Goal: Information Seeking & Learning: Learn about a topic

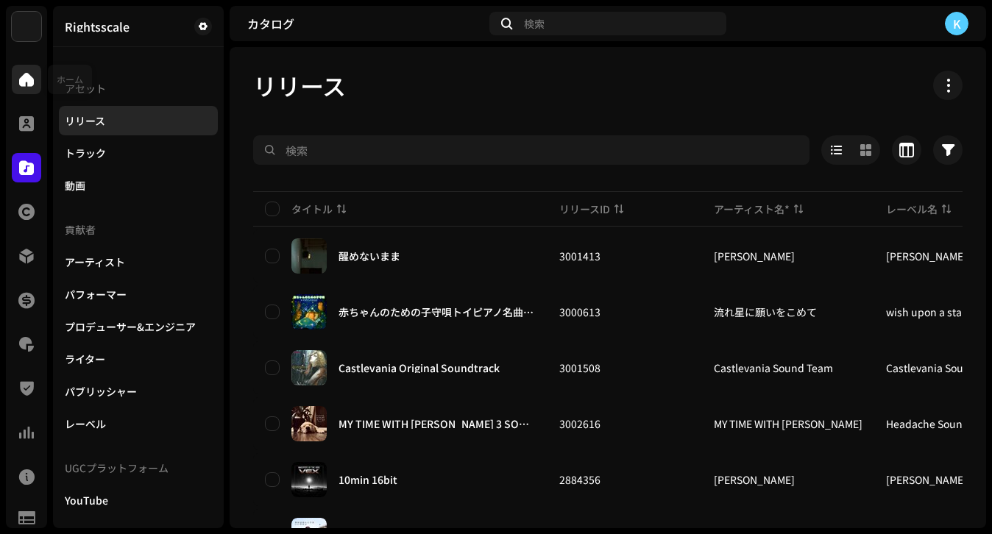
click at [31, 74] on span at bounding box center [26, 80] width 15 height 12
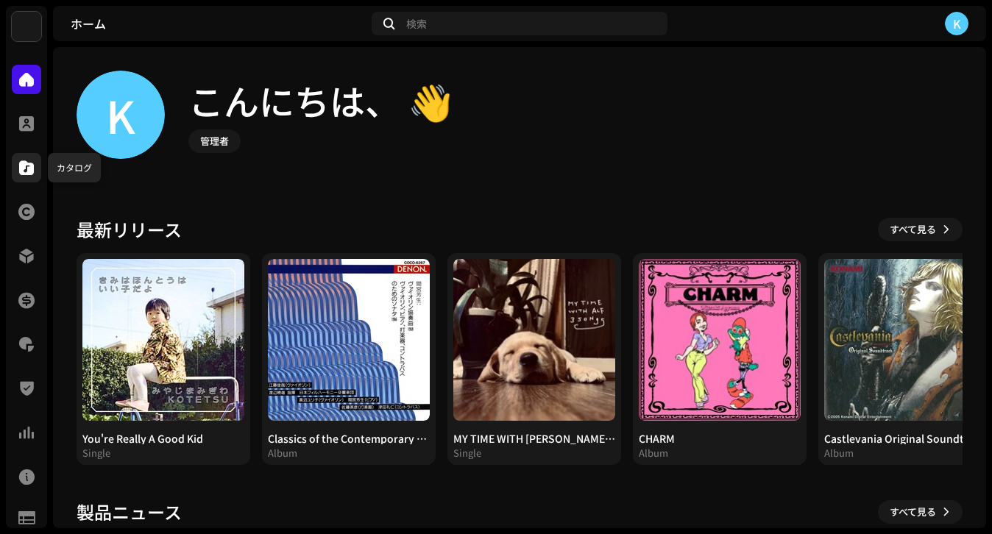
click at [28, 169] on span at bounding box center [26, 168] width 15 height 12
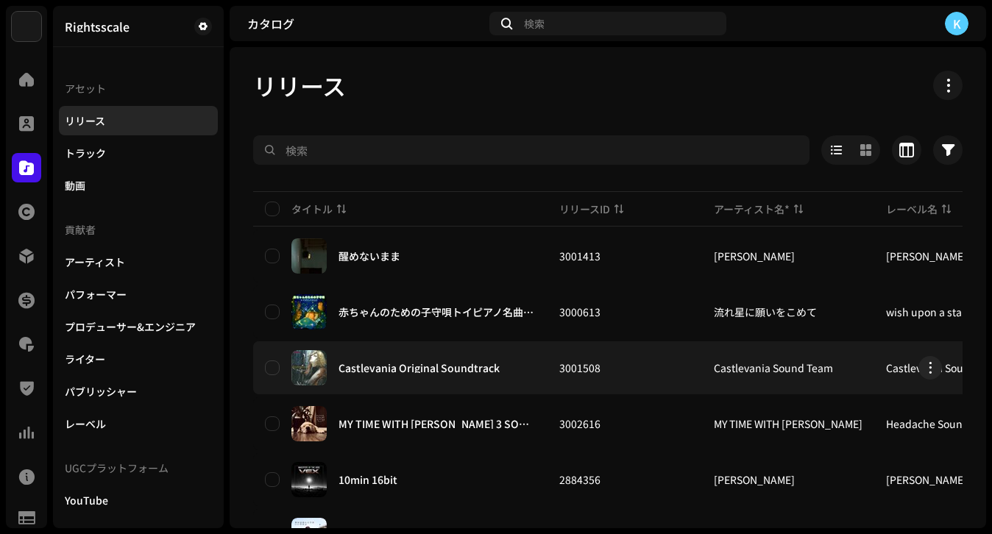
click at [486, 371] on div "Castlevania Original Soundtrack" at bounding box center [419, 368] width 161 height 10
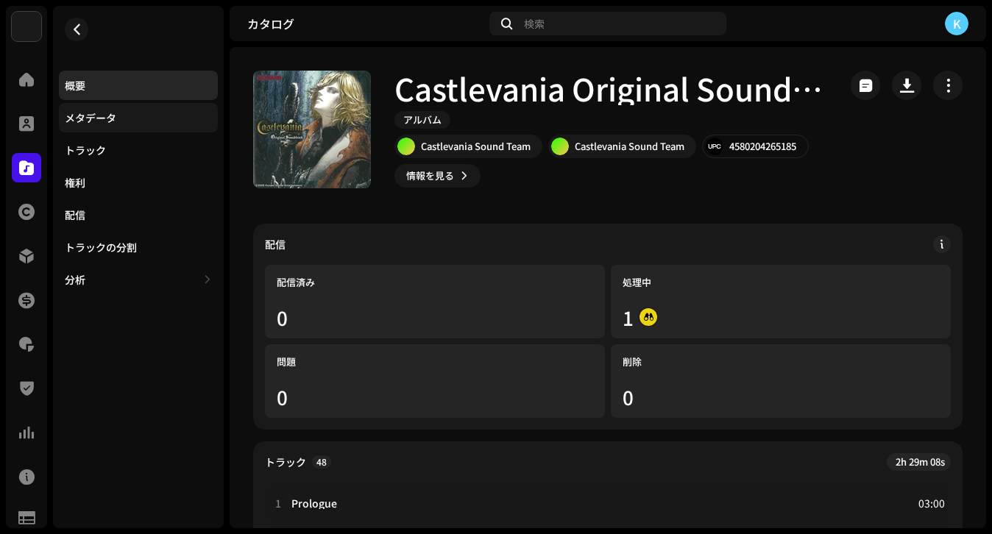
click at [107, 124] on div "メタデータ" at bounding box center [138, 117] width 159 height 29
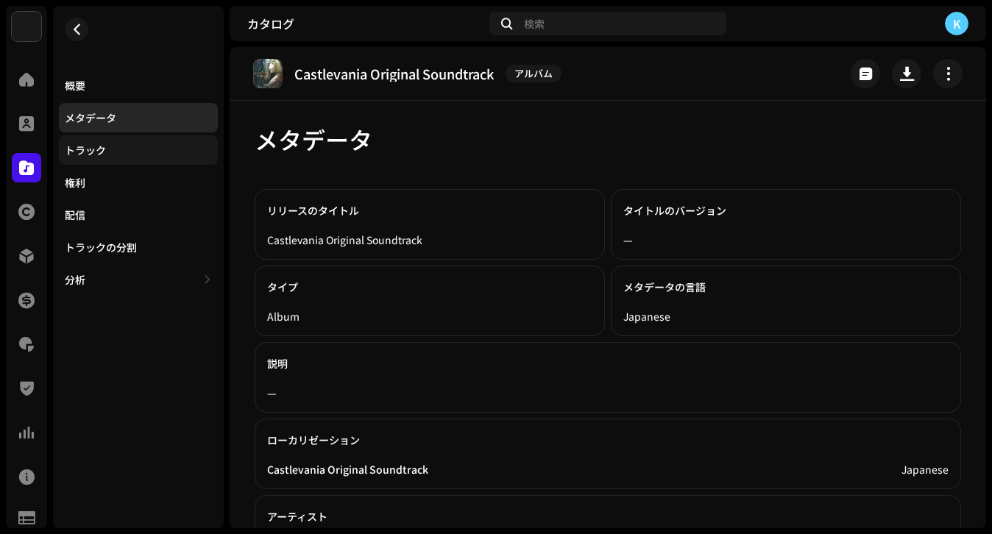
click at [107, 153] on div "トラック" at bounding box center [138, 150] width 147 height 12
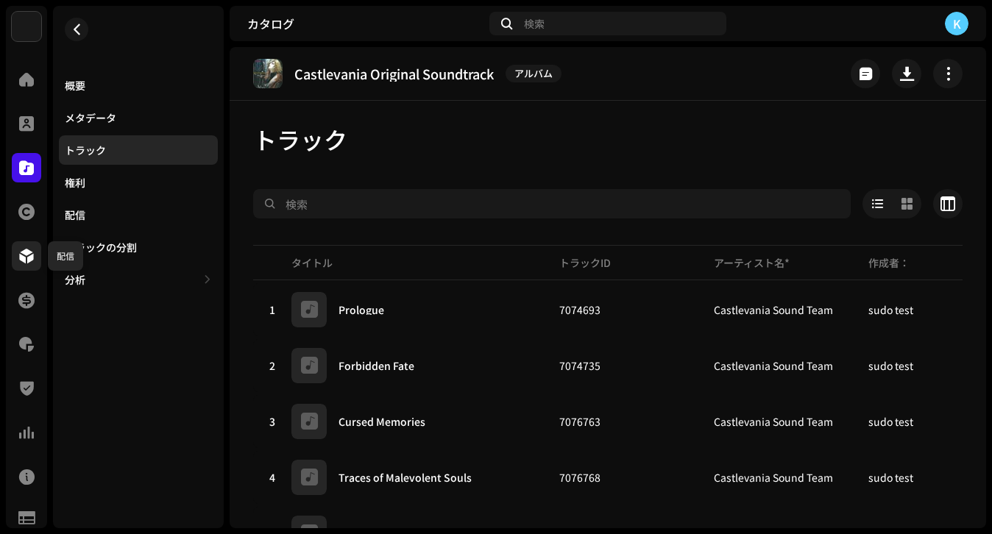
click at [28, 260] on span at bounding box center [26, 256] width 15 height 12
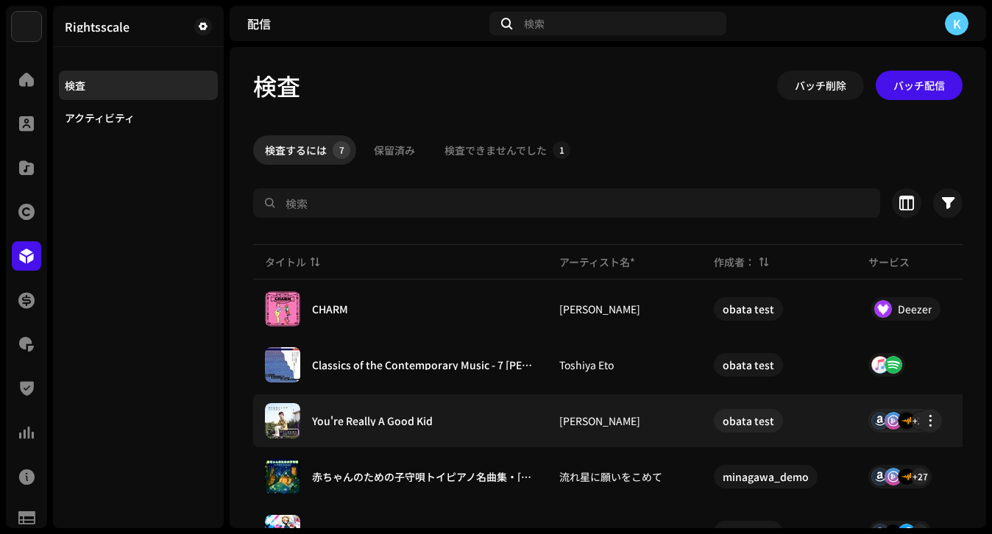
scroll to position [28, 0]
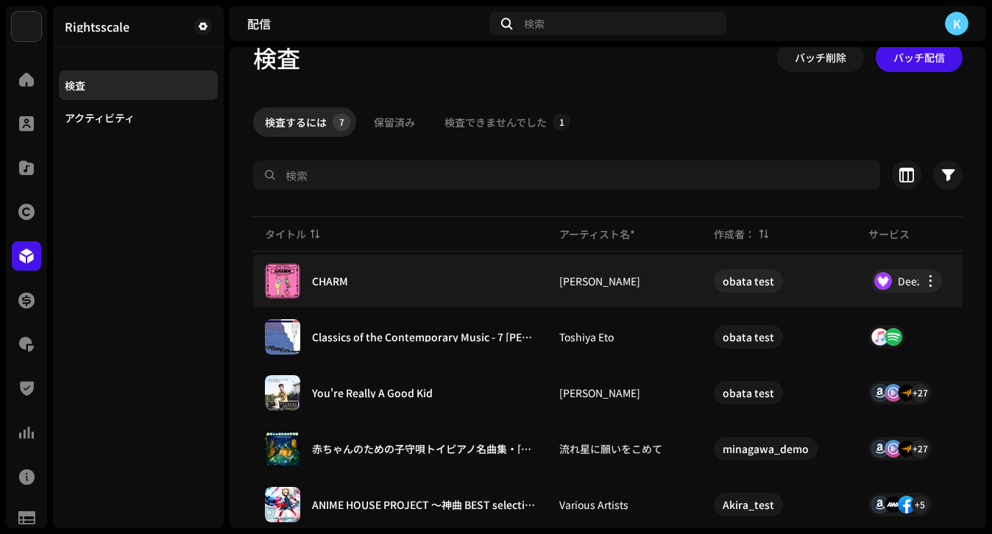
click at [428, 289] on div "CHARM" at bounding box center [400, 280] width 271 height 35
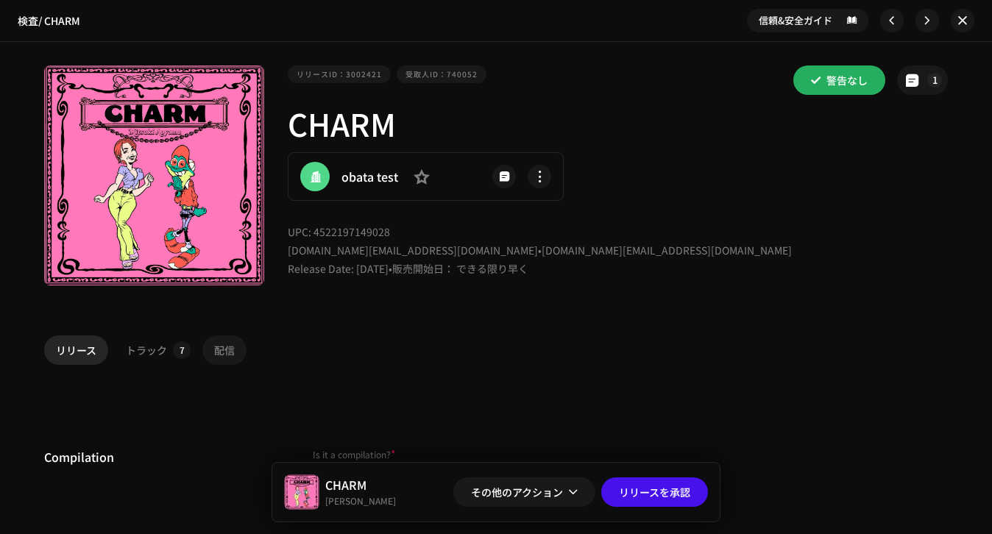
click at [232, 352] on p-tab "配信" at bounding box center [224, 350] width 44 height 29
